Goal: Task Accomplishment & Management: Manage account settings

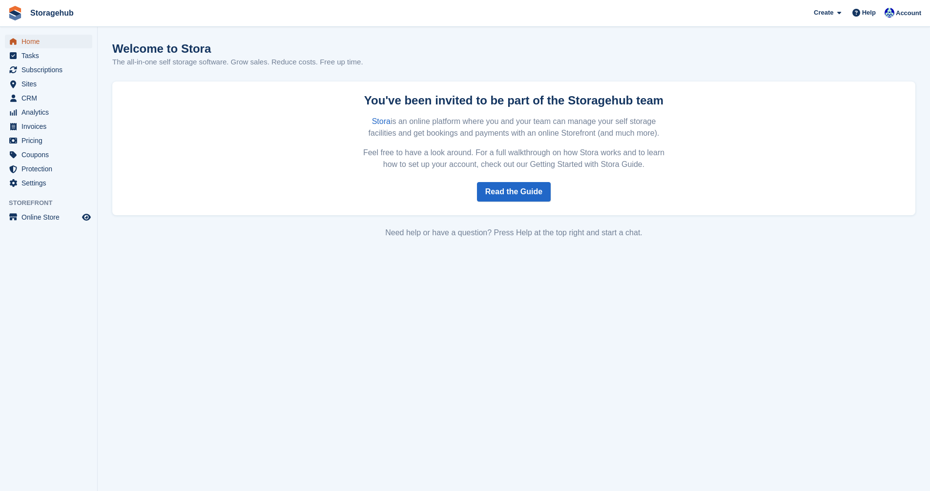
click at [30, 41] on span "Home" at bounding box center [50, 42] width 59 height 14
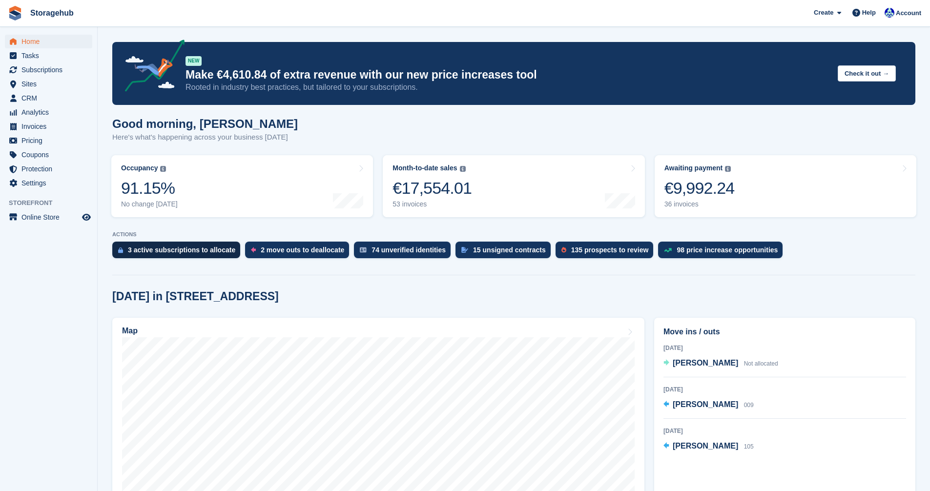
click at [201, 249] on div "3 active subscriptions to allocate" at bounding box center [181, 250] width 107 height 8
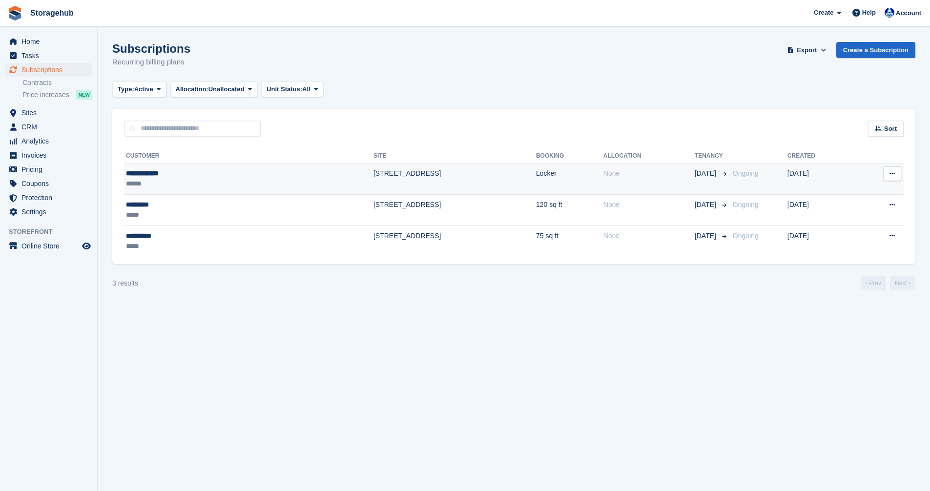
click at [893, 175] on icon at bounding box center [892, 173] width 5 height 6
click at [373, 174] on td "[STREET_ADDRESS]" at bounding box center [454, 179] width 163 height 31
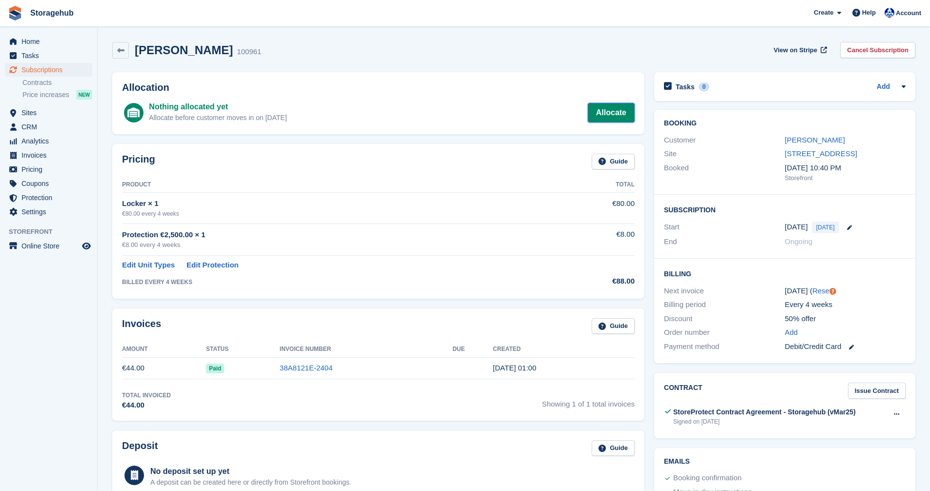
click at [616, 116] on link "Allocate" at bounding box center [611, 113] width 47 height 20
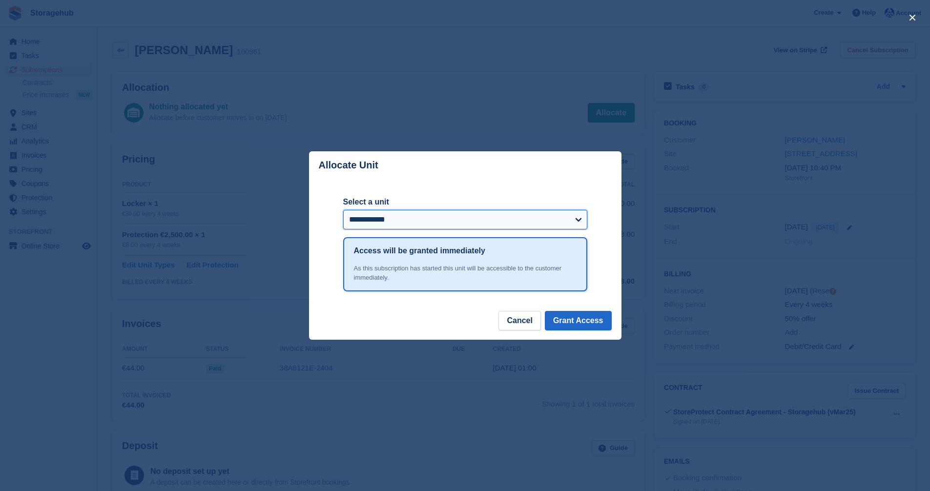
click at [572, 221] on select "**********" at bounding box center [465, 220] width 244 height 20
click at [572, 220] on select "**********" at bounding box center [465, 220] width 244 height 20
drag, startPoint x: 566, startPoint y: 180, endPoint x: 507, endPoint y: 223, distance: 72.8
click at [507, 223] on select "**********" at bounding box center [465, 220] width 244 height 20
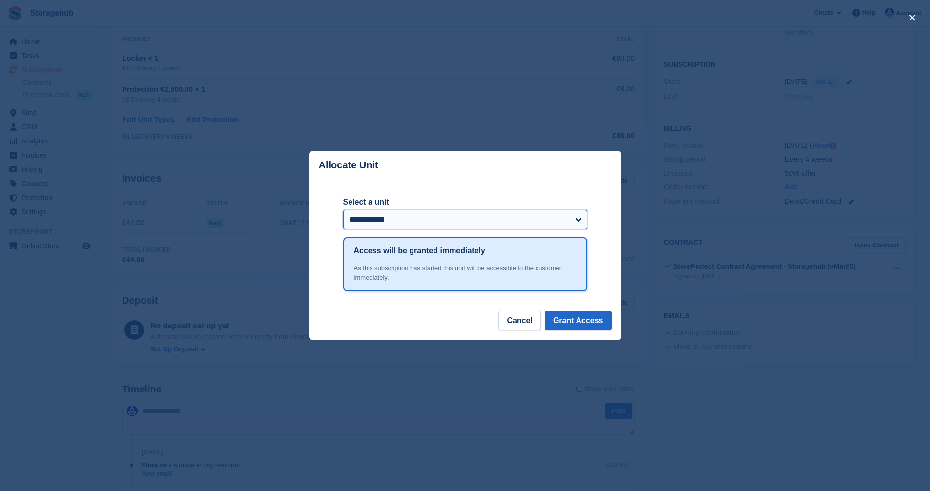
scroll to position [146, 0]
click at [521, 322] on button "Cancel" at bounding box center [519, 321] width 42 height 20
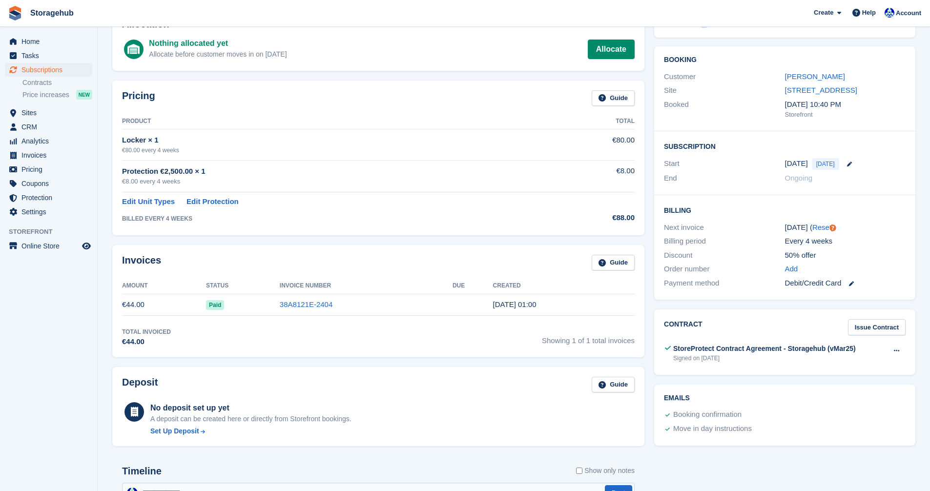
scroll to position [0, 0]
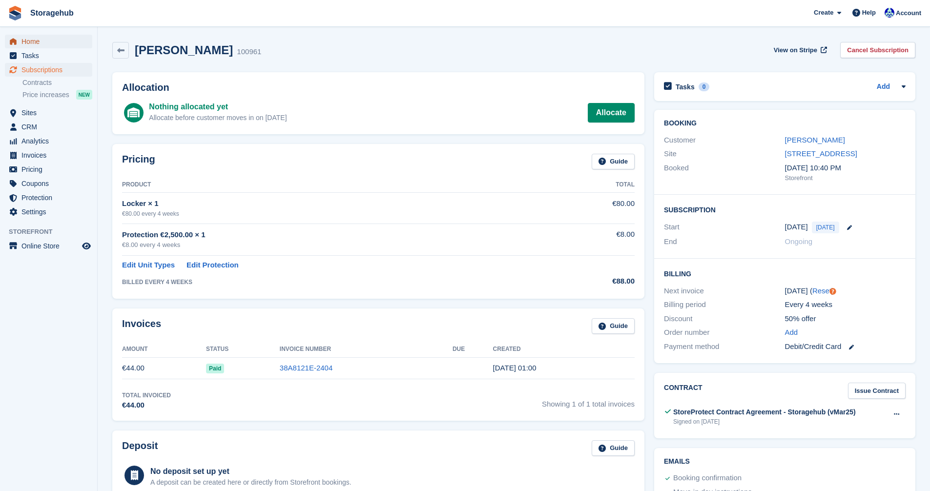
click at [24, 43] on span "Home" at bounding box center [50, 42] width 59 height 14
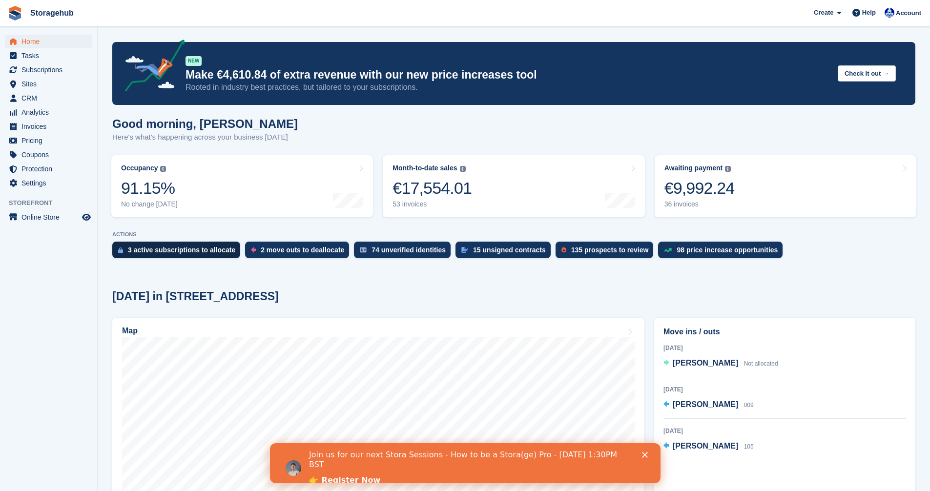
click at [158, 249] on div "3 active subscriptions to allocate" at bounding box center [181, 250] width 107 height 8
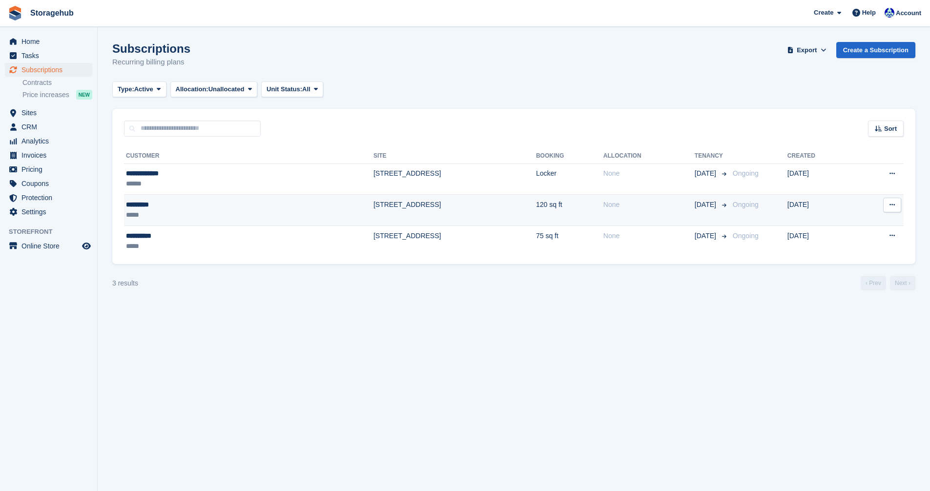
click at [141, 207] on div "*********" at bounding box center [177, 205] width 102 height 10
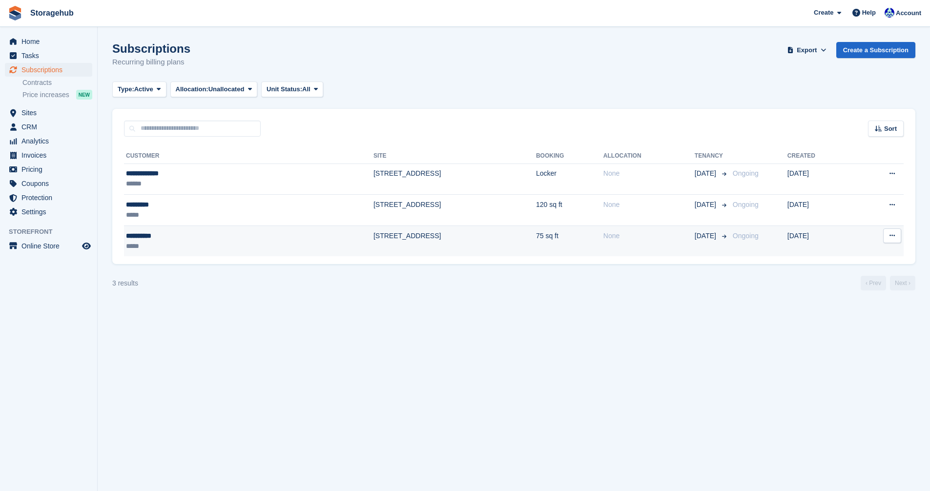
click at [207, 236] on div "**********" at bounding box center [177, 236] width 102 height 10
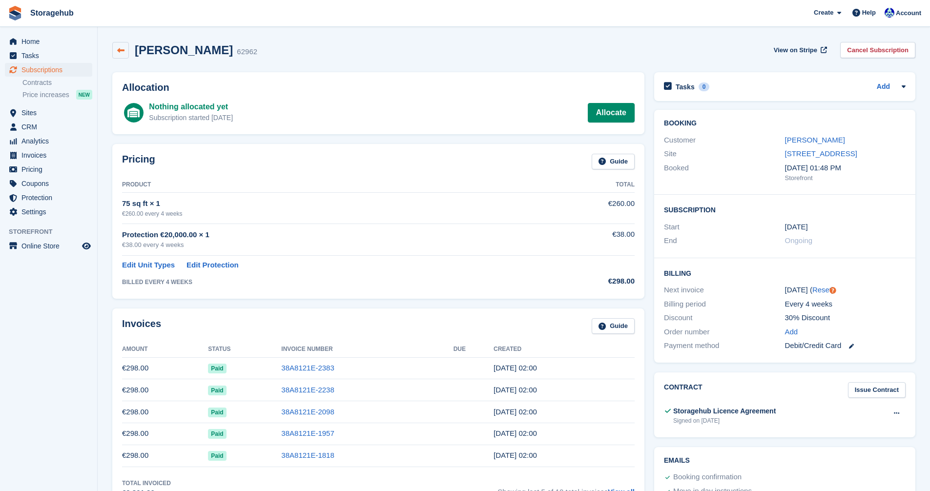
click at [117, 55] on link at bounding box center [120, 50] width 17 height 17
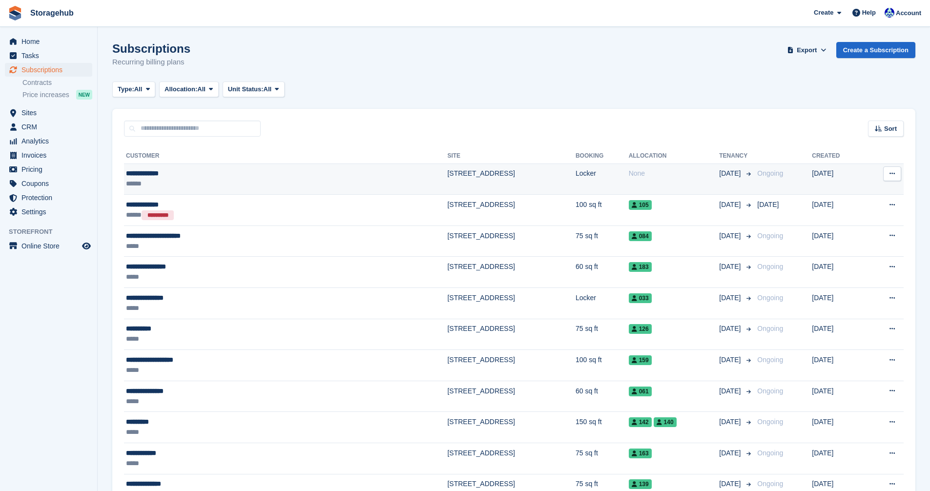
click at [447, 173] on td "[STREET_ADDRESS]" at bounding box center [511, 179] width 128 height 31
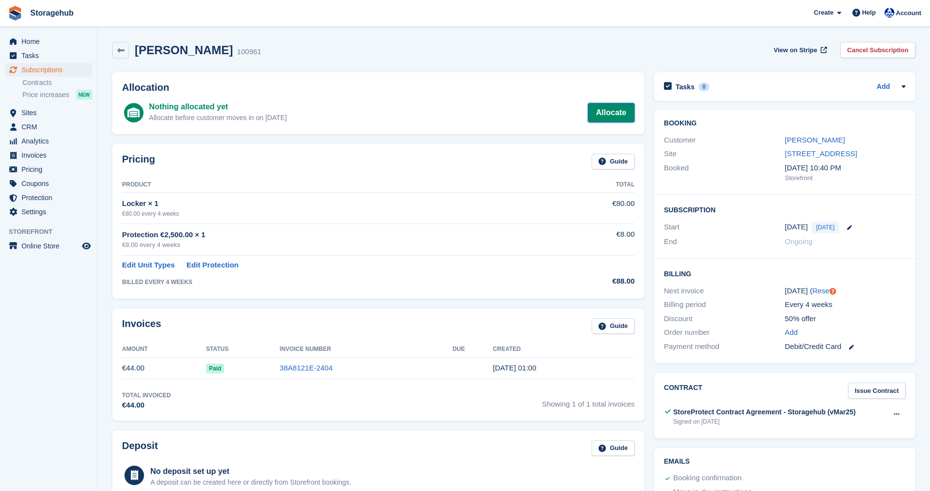
click at [603, 112] on link "Allocate" at bounding box center [611, 113] width 47 height 20
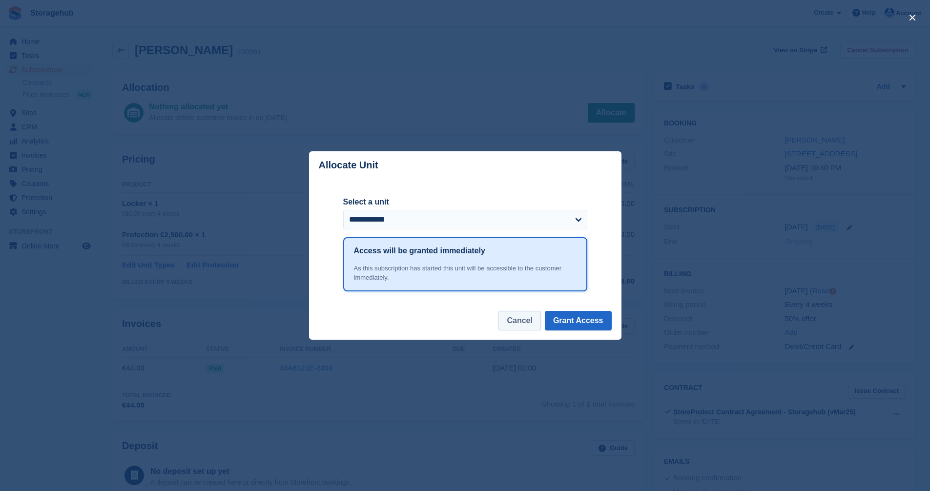
click at [524, 324] on button "Cancel" at bounding box center [519, 321] width 42 height 20
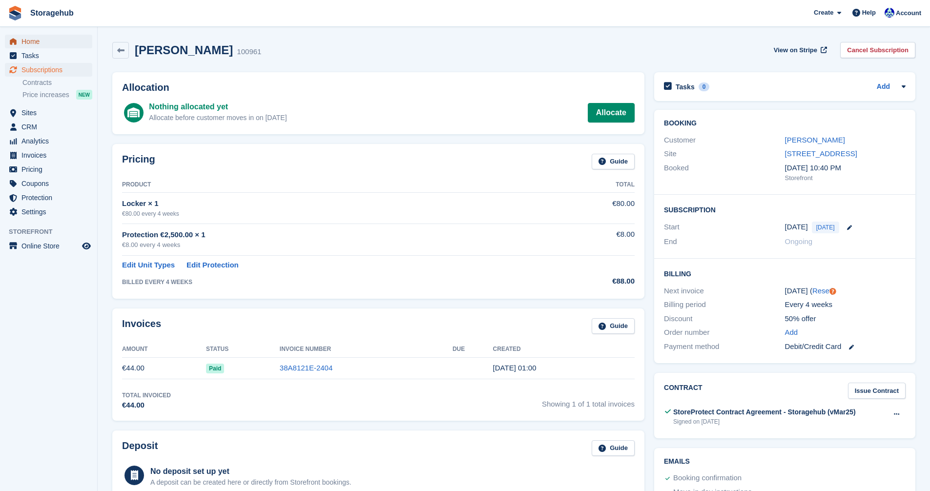
click at [37, 41] on span "Home" at bounding box center [50, 42] width 59 height 14
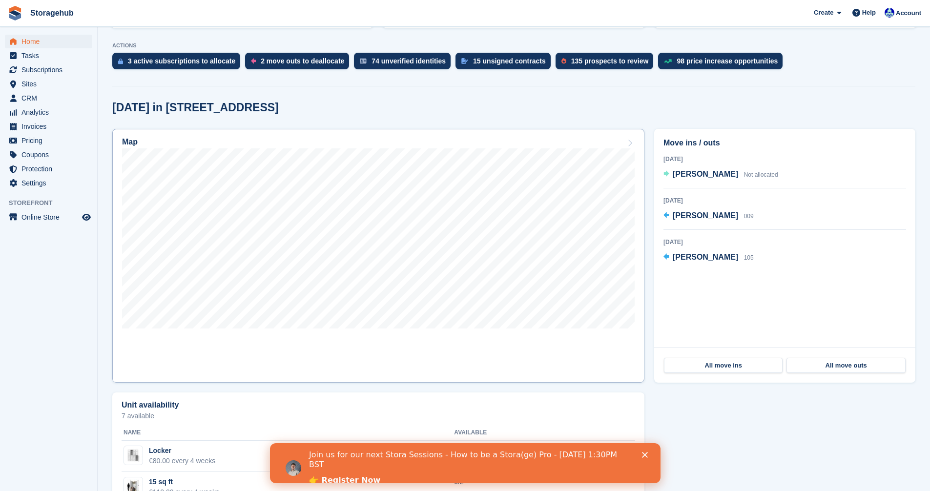
scroll to position [195, 0]
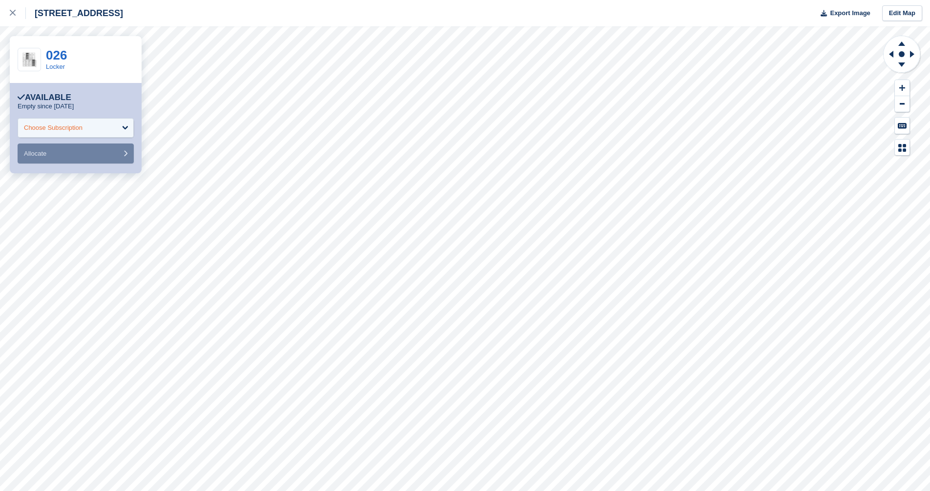
click at [125, 126] on div "Choose Subscription" at bounding box center [76, 128] width 116 height 20
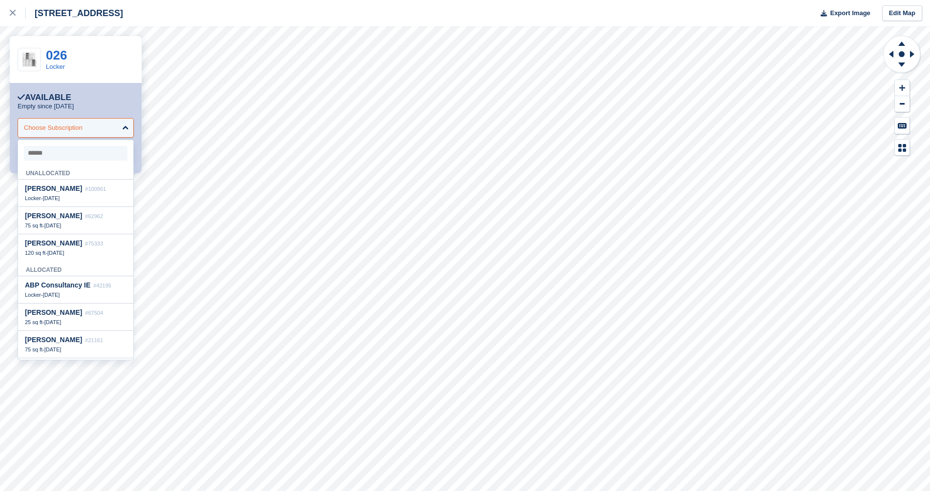
click at [125, 127] on div "Choose Subscription" at bounding box center [76, 128] width 116 height 20
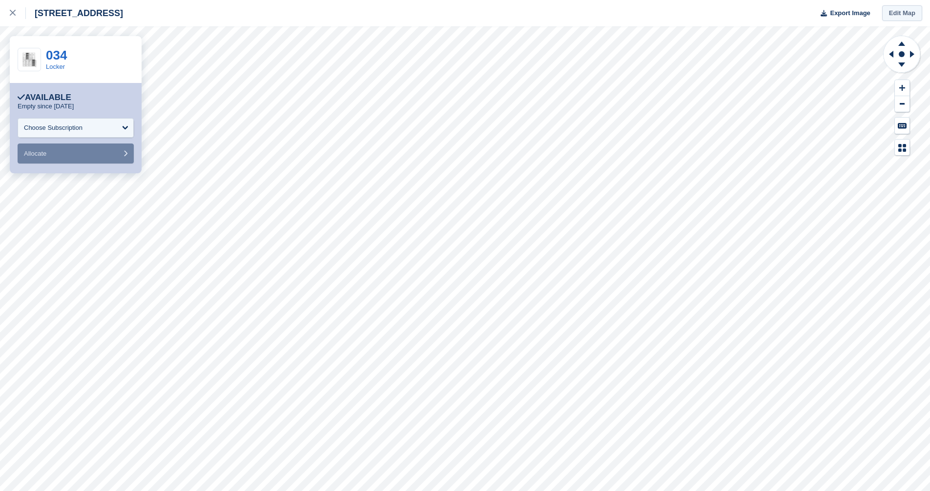
click at [897, 19] on link "Edit Map" at bounding box center [902, 13] width 40 height 16
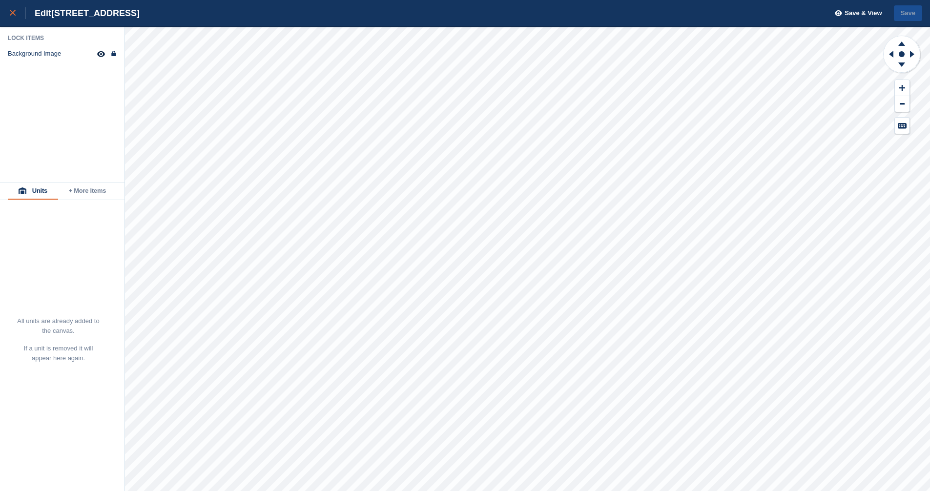
click at [18, 12] on div at bounding box center [18, 13] width 16 height 12
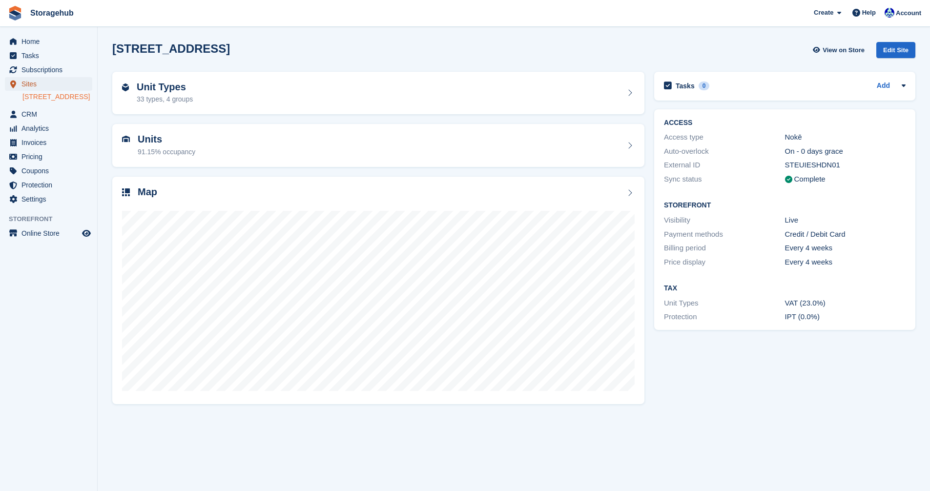
click at [27, 86] on span "Sites" at bounding box center [50, 84] width 59 height 14
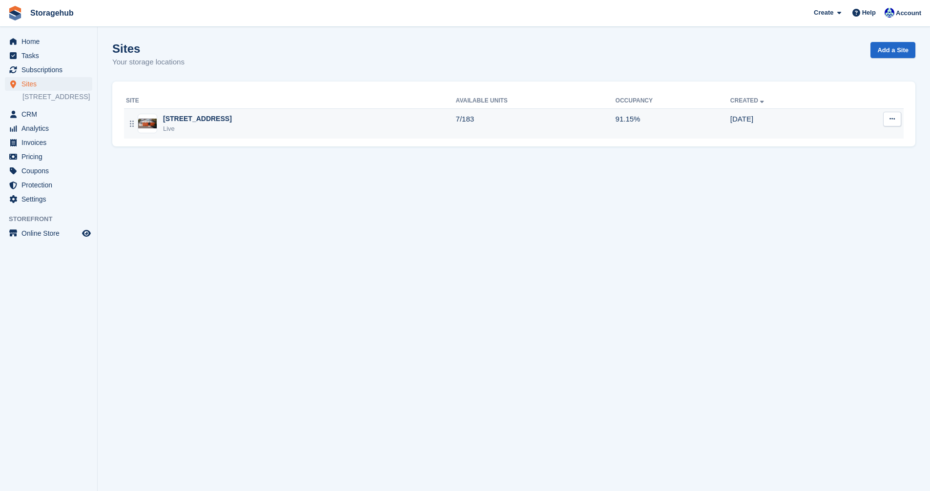
click at [232, 114] on div "[STREET_ADDRESS]" at bounding box center [197, 119] width 69 height 10
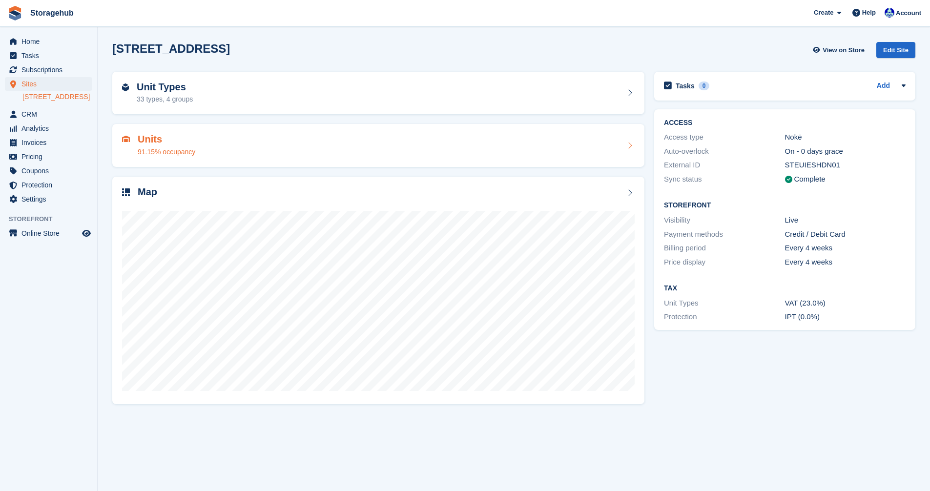
click at [216, 143] on div "Units 91.15% occupancy" at bounding box center [378, 145] width 513 height 23
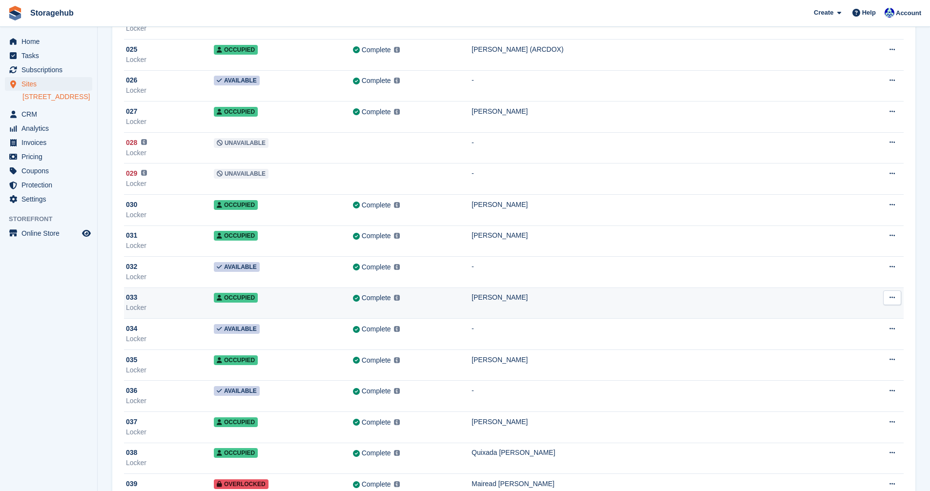
scroll to position [830, 0]
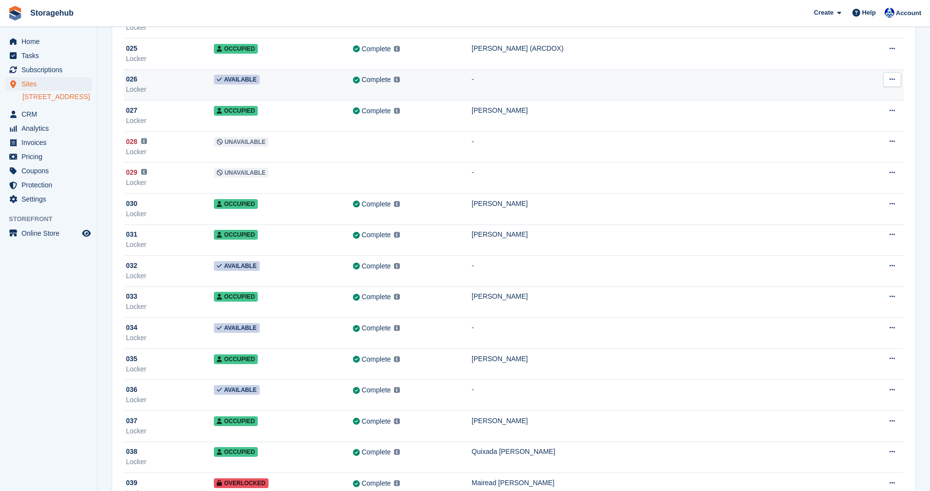
click at [237, 83] on span "Available" at bounding box center [237, 80] width 46 height 10
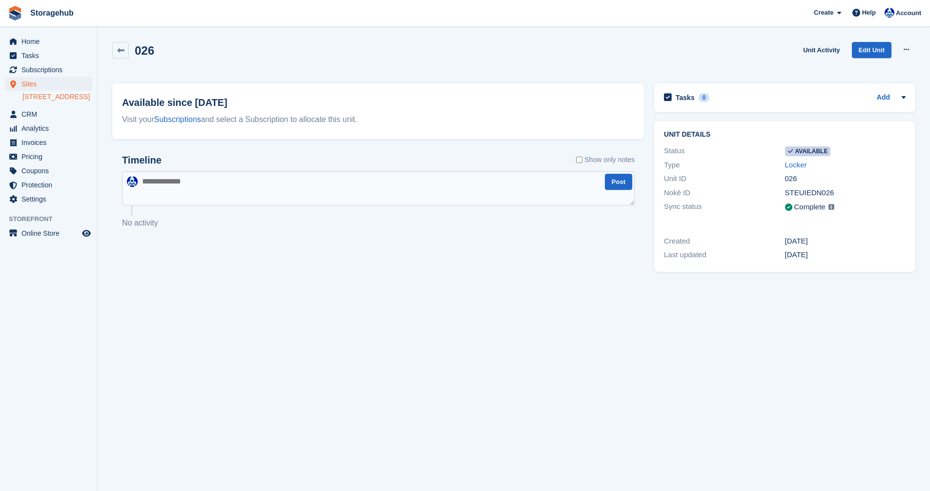
click at [808, 152] on span "Available" at bounding box center [808, 151] width 46 height 10
click at [879, 53] on link "Edit Unit" at bounding box center [872, 50] width 40 height 16
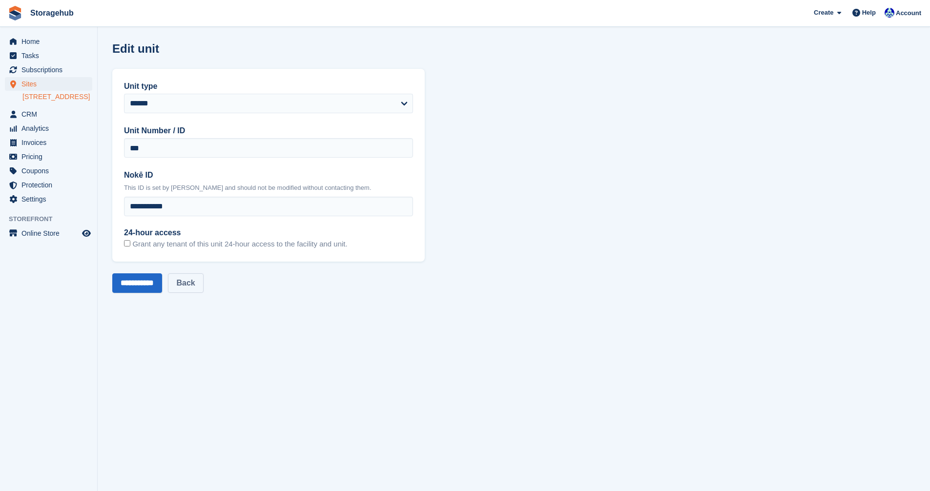
click at [203, 289] on link "Back" at bounding box center [185, 283] width 35 height 20
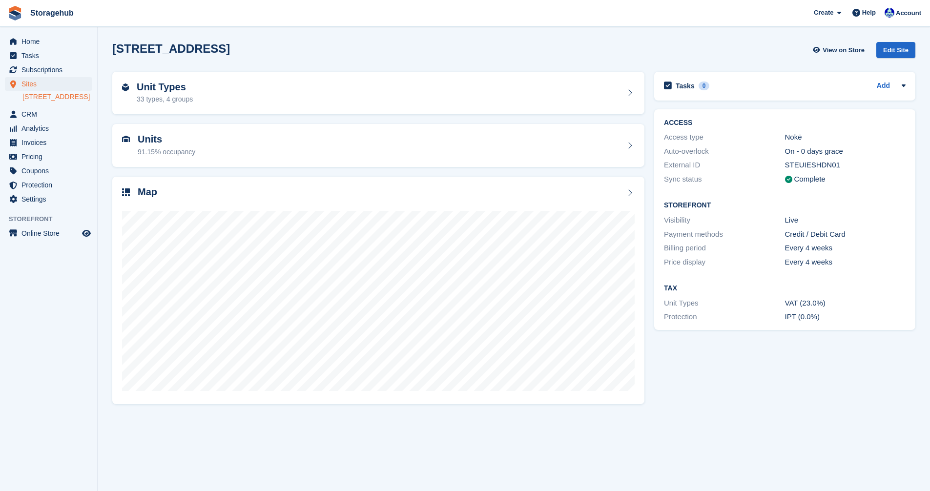
click at [33, 97] on link "[STREET_ADDRESS]" at bounding box center [57, 96] width 70 height 9
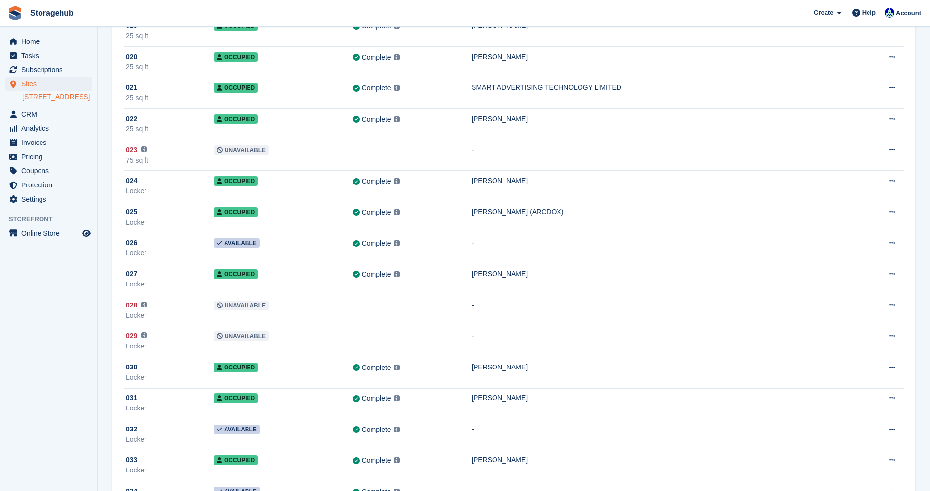
scroll to position [684, 0]
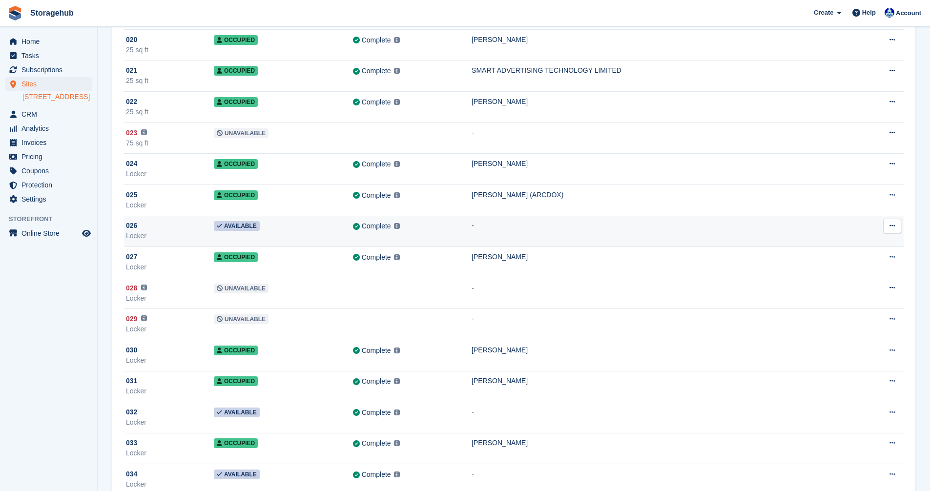
click at [895, 230] on button at bounding box center [892, 226] width 18 height 15
click at [829, 245] on p "Edit unit" at bounding box center [854, 245] width 85 height 13
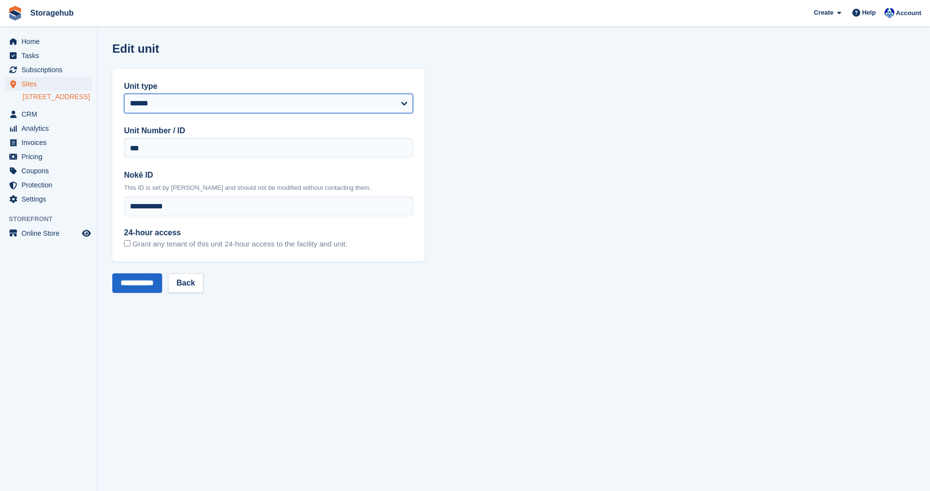
click at [411, 107] on select "********* ********* ********* ********* ********* ********* ********* *********…" at bounding box center [268, 104] width 289 height 20
click at [401, 100] on select "********* ********* ********* ********* ********* ********* ********* *********…" at bounding box center [268, 104] width 289 height 20
click at [52, 102] on link "[STREET_ADDRESS]" at bounding box center [57, 96] width 70 height 9
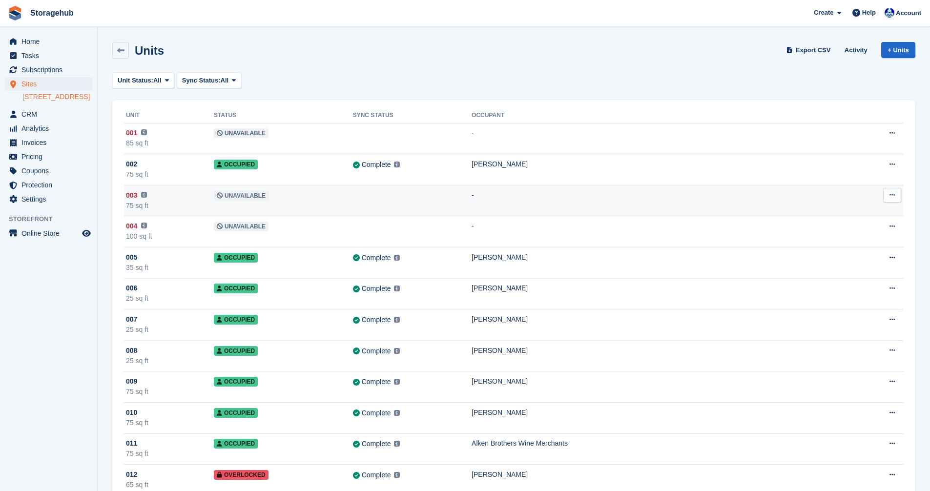
click at [161, 199] on div "003 This unit will not be synced until a Nokē ID has been added." at bounding box center [170, 195] width 88 height 10
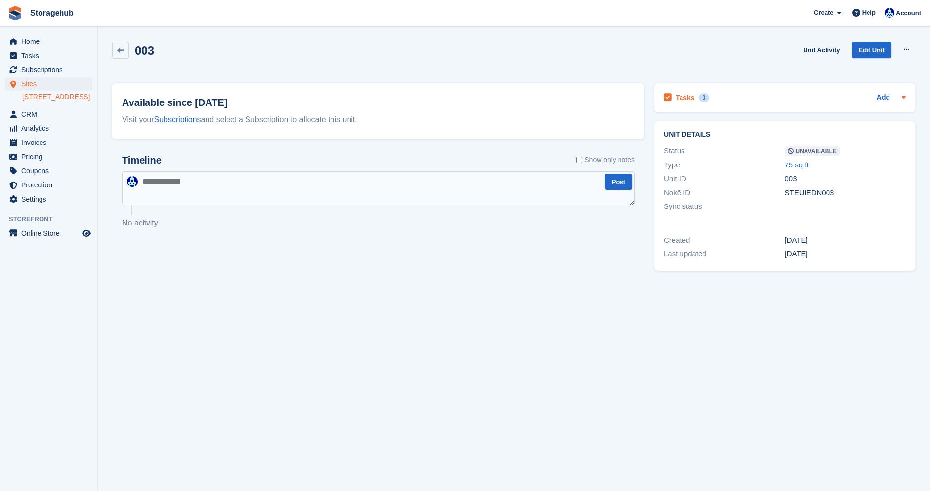
click at [896, 100] on div "Add" at bounding box center [891, 98] width 29 height 12
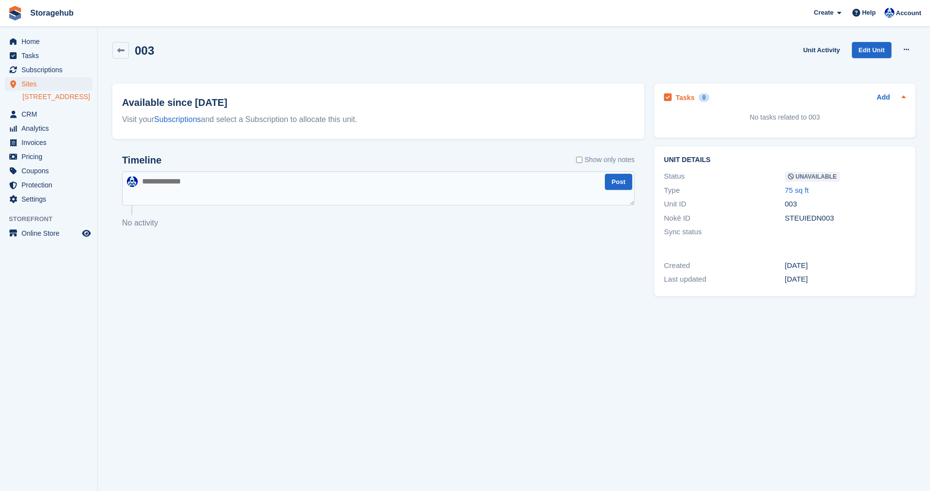
click at [903, 96] on icon at bounding box center [904, 97] width 8 height 8
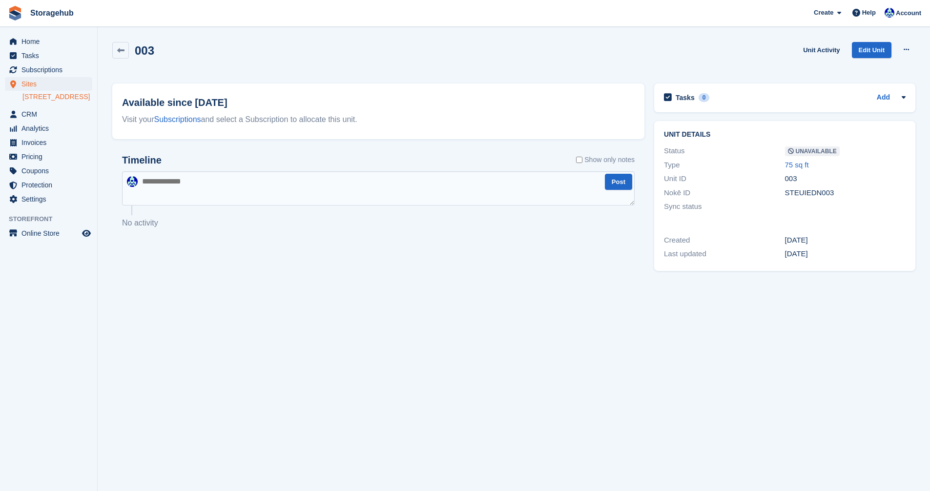
click at [821, 151] on span "Unavailable" at bounding box center [812, 151] width 55 height 10
click at [904, 53] on button at bounding box center [906, 49] width 18 height 15
click at [904, 52] on icon at bounding box center [906, 49] width 5 height 6
click at [31, 102] on link "[STREET_ADDRESS]" at bounding box center [57, 96] width 70 height 9
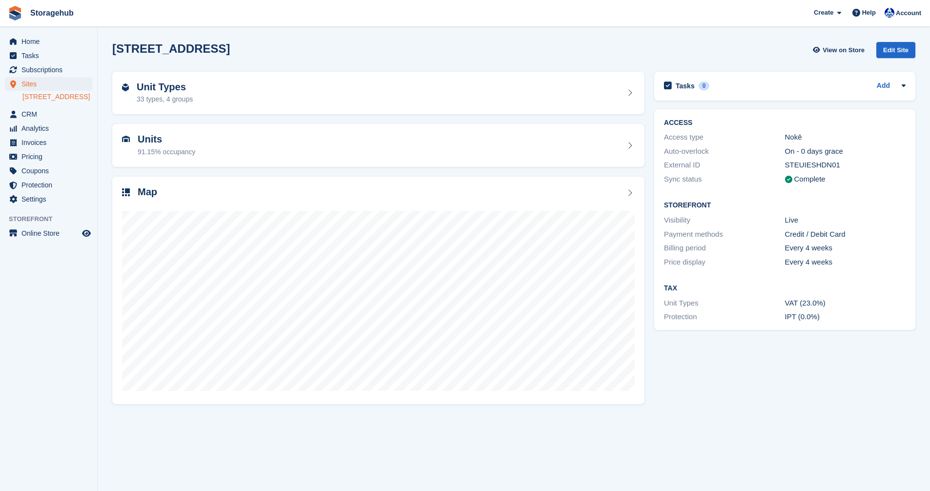
click at [155, 145] on h2 "Units" at bounding box center [167, 139] width 58 height 11
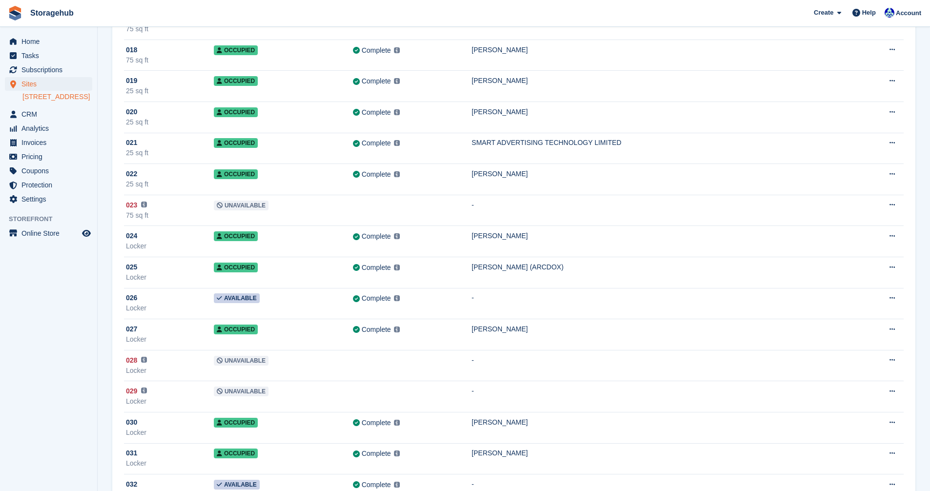
scroll to position [635, 0]
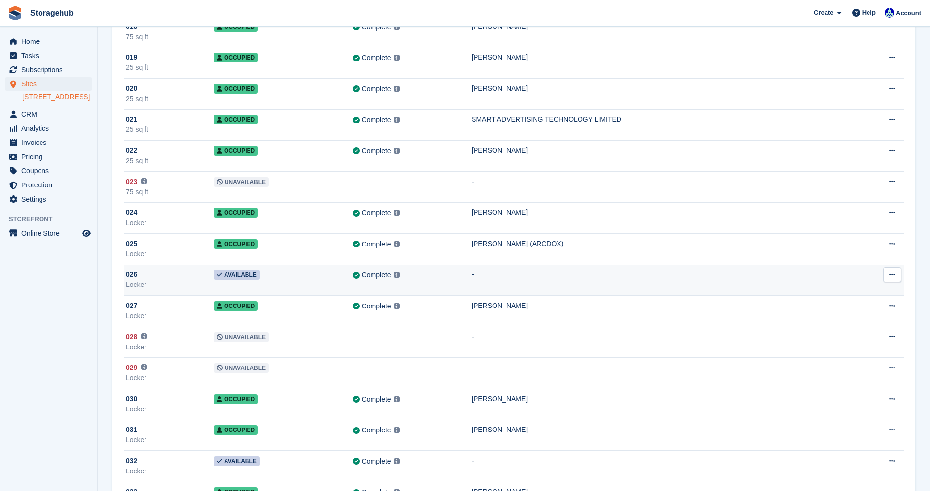
click at [254, 277] on td "Available" at bounding box center [283, 280] width 139 height 31
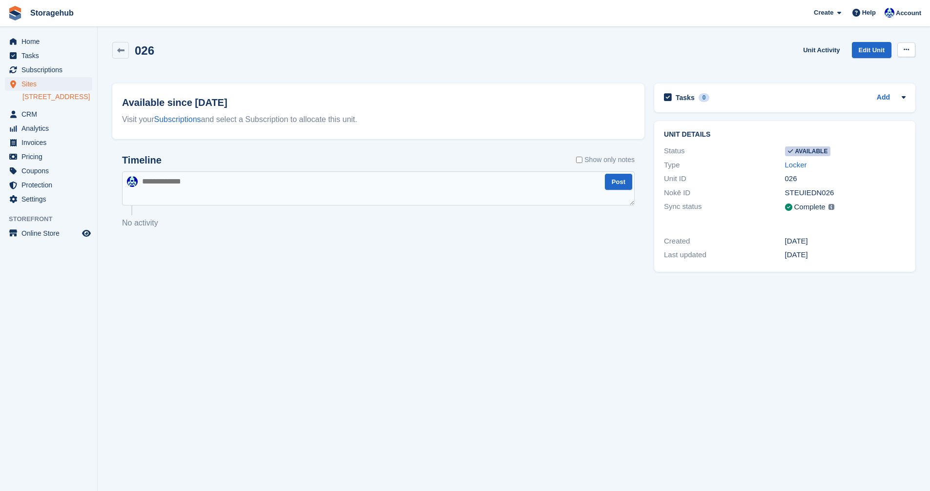
click at [905, 49] on icon at bounding box center [906, 49] width 5 height 6
click at [876, 67] on p "Make unavailable" at bounding box center [868, 68] width 85 height 13
click at [120, 42] on link at bounding box center [120, 50] width 17 height 17
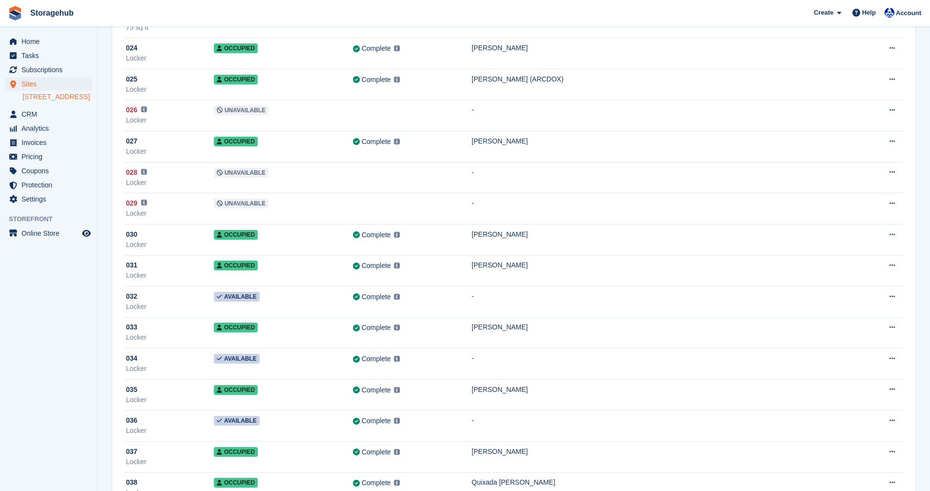
scroll to position [830, 0]
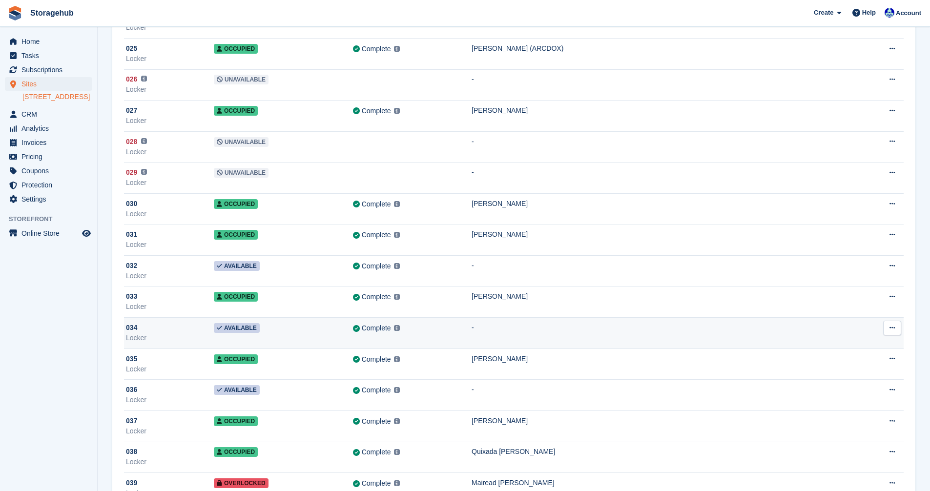
click at [197, 337] on div "Locker" at bounding box center [170, 338] width 88 height 10
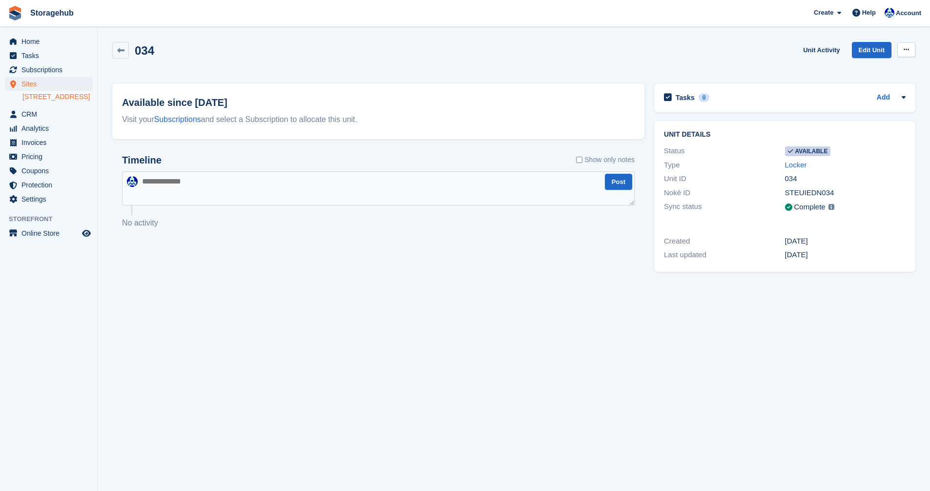
click at [907, 48] on icon at bounding box center [906, 49] width 5 height 6
click at [894, 67] on p "Make unavailable" at bounding box center [868, 68] width 85 height 13
click at [119, 51] on icon at bounding box center [120, 50] width 7 height 7
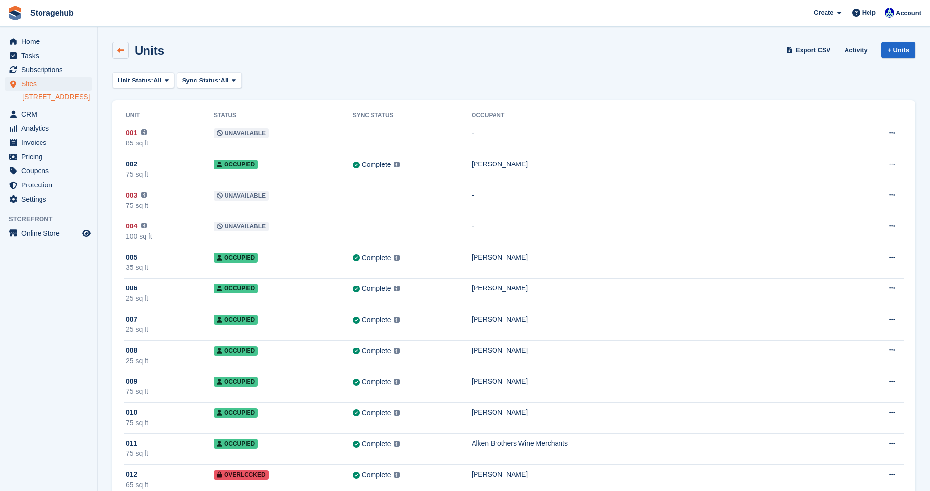
click at [118, 52] on icon at bounding box center [120, 50] width 7 height 7
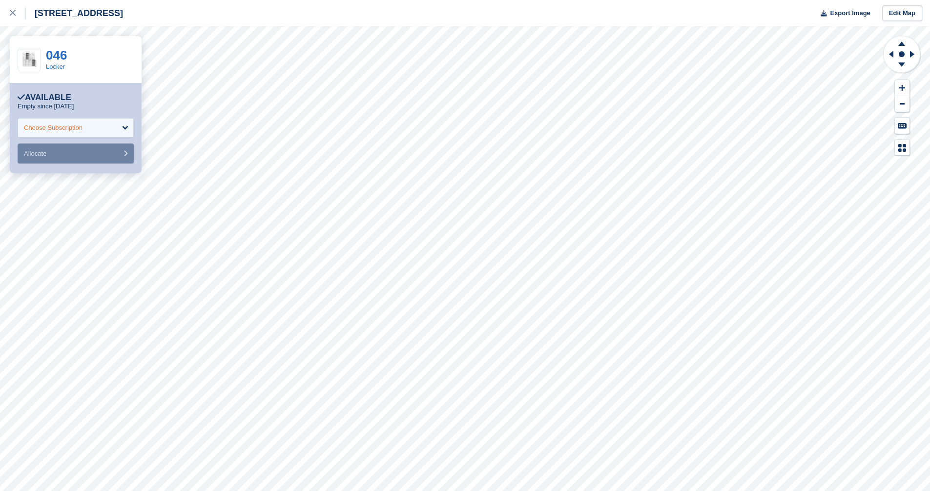
click at [128, 132] on div "Choose Subscription" at bounding box center [76, 128] width 116 height 20
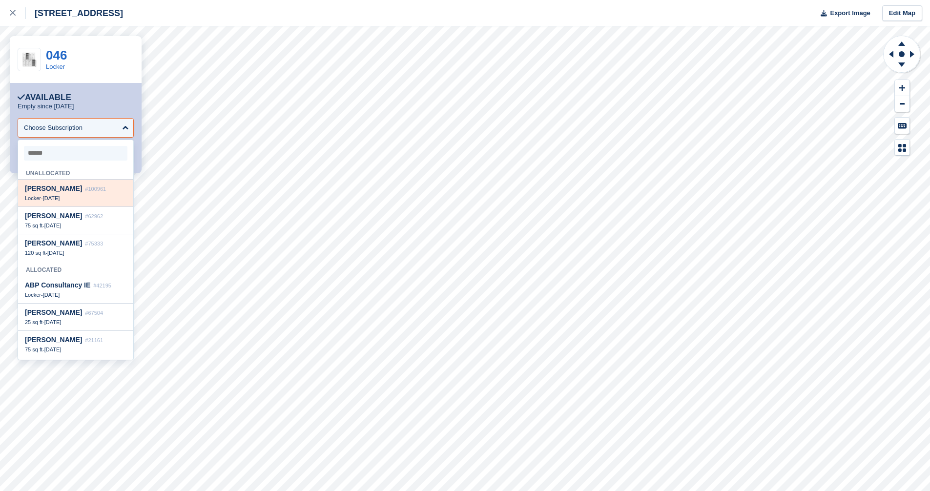
click at [94, 195] on div "[PERSON_NAME] #100961 Locker - [DATE]" at bounding box center [75, 193] width 115 height 27
select select "******"
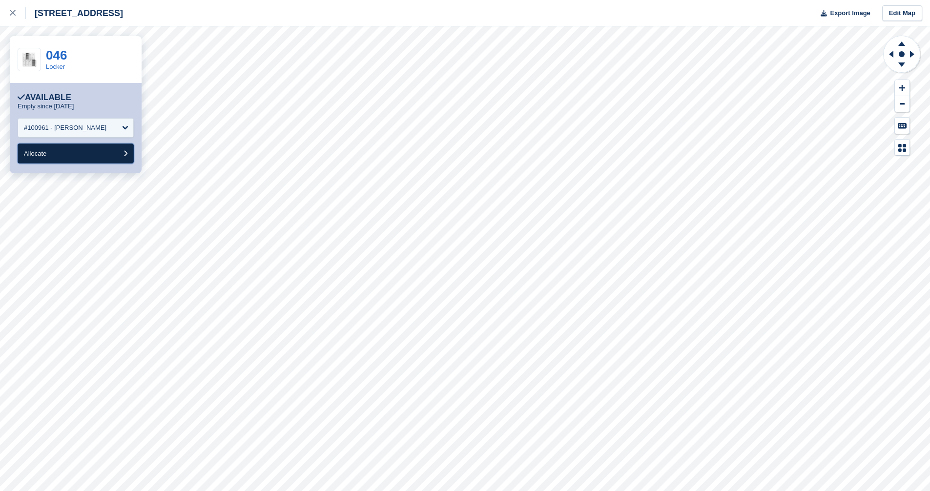
click at [99, 152] on button "Allocate" at bounding box center [76, 154] width 116 height 20
